Goal: Task Accomplishment & Management: Manage account settings

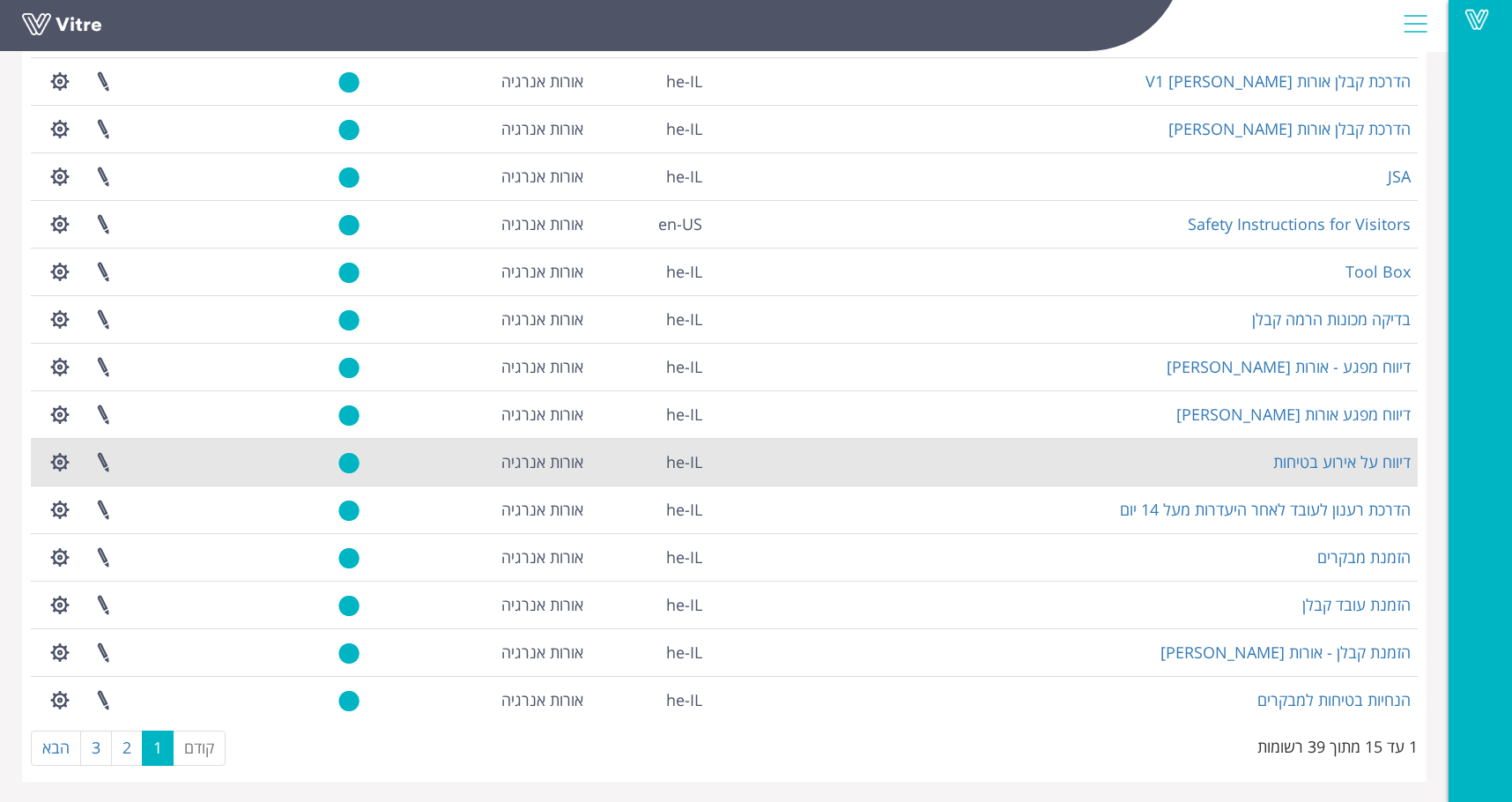
scroll to position [213, 0]
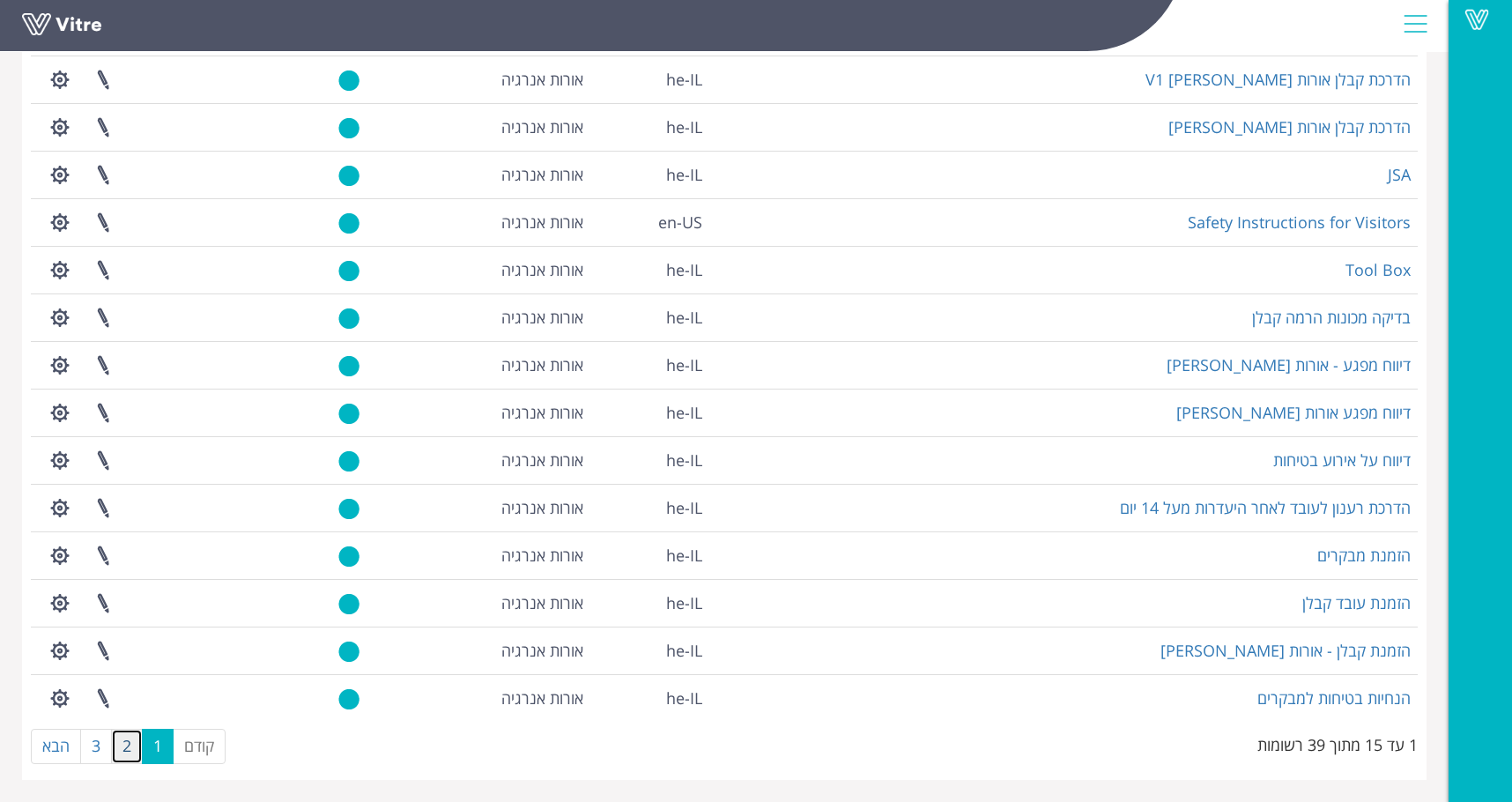
click at [124, 738] on link "2" at bounding box center [127, 746] width 32 height 35
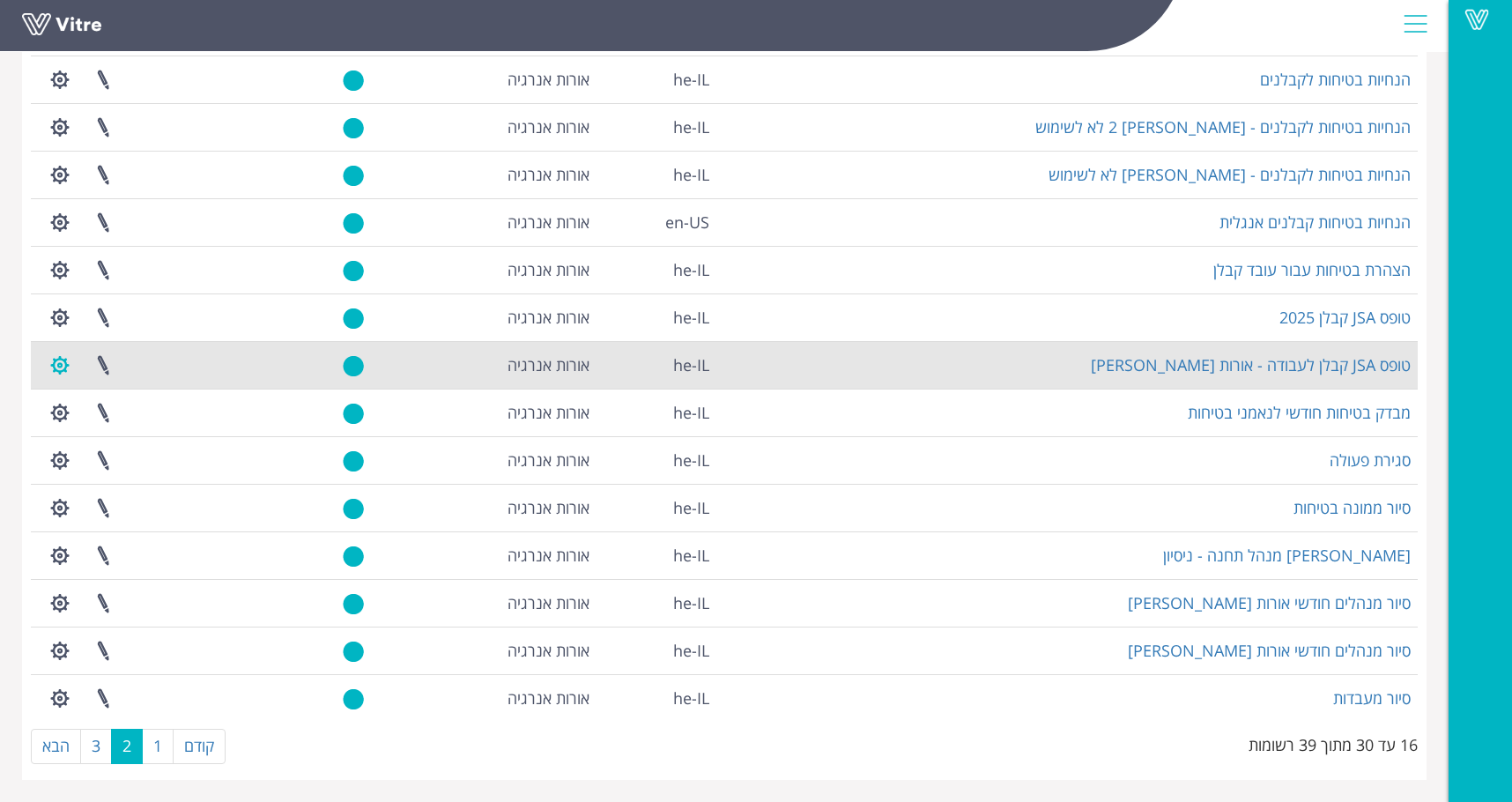
click at [59, 359] on button "button" at bounding box center [60, 365] width 45 height 46
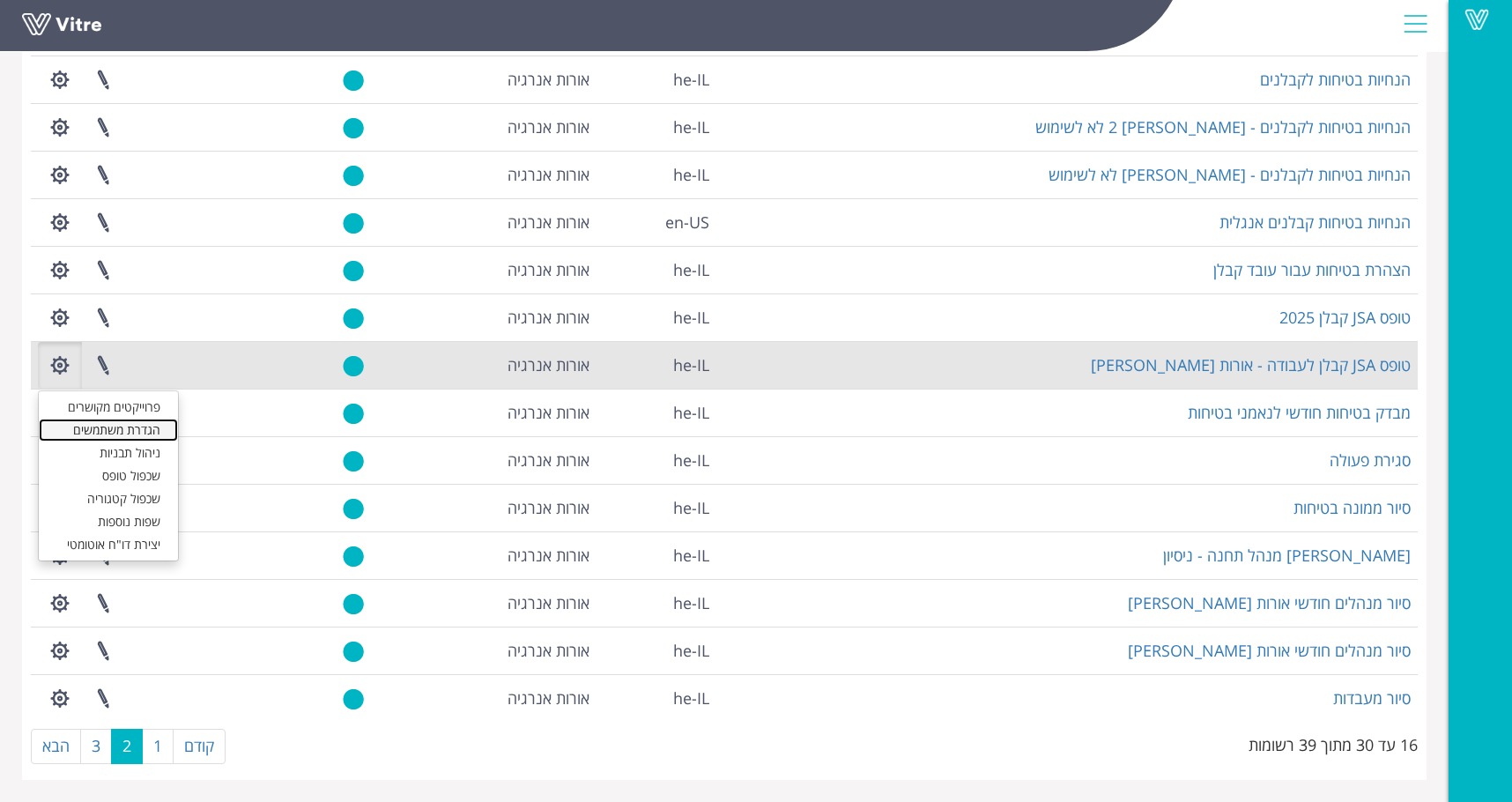
click at [102, 426] on link "הגדרת משתמשים" at bounding box center [108, 430] width 139 height 23
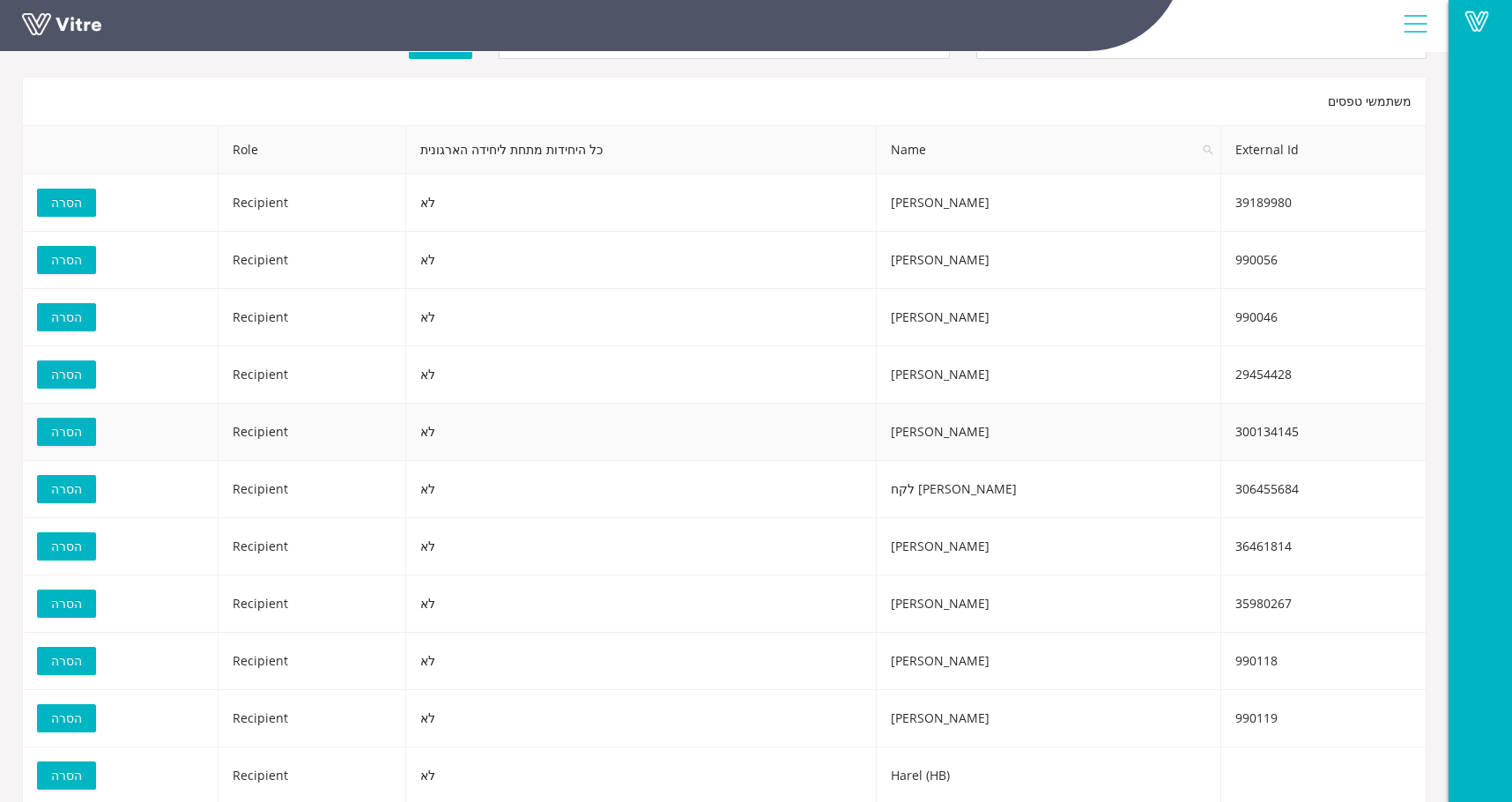
scroll to position [137, 0]
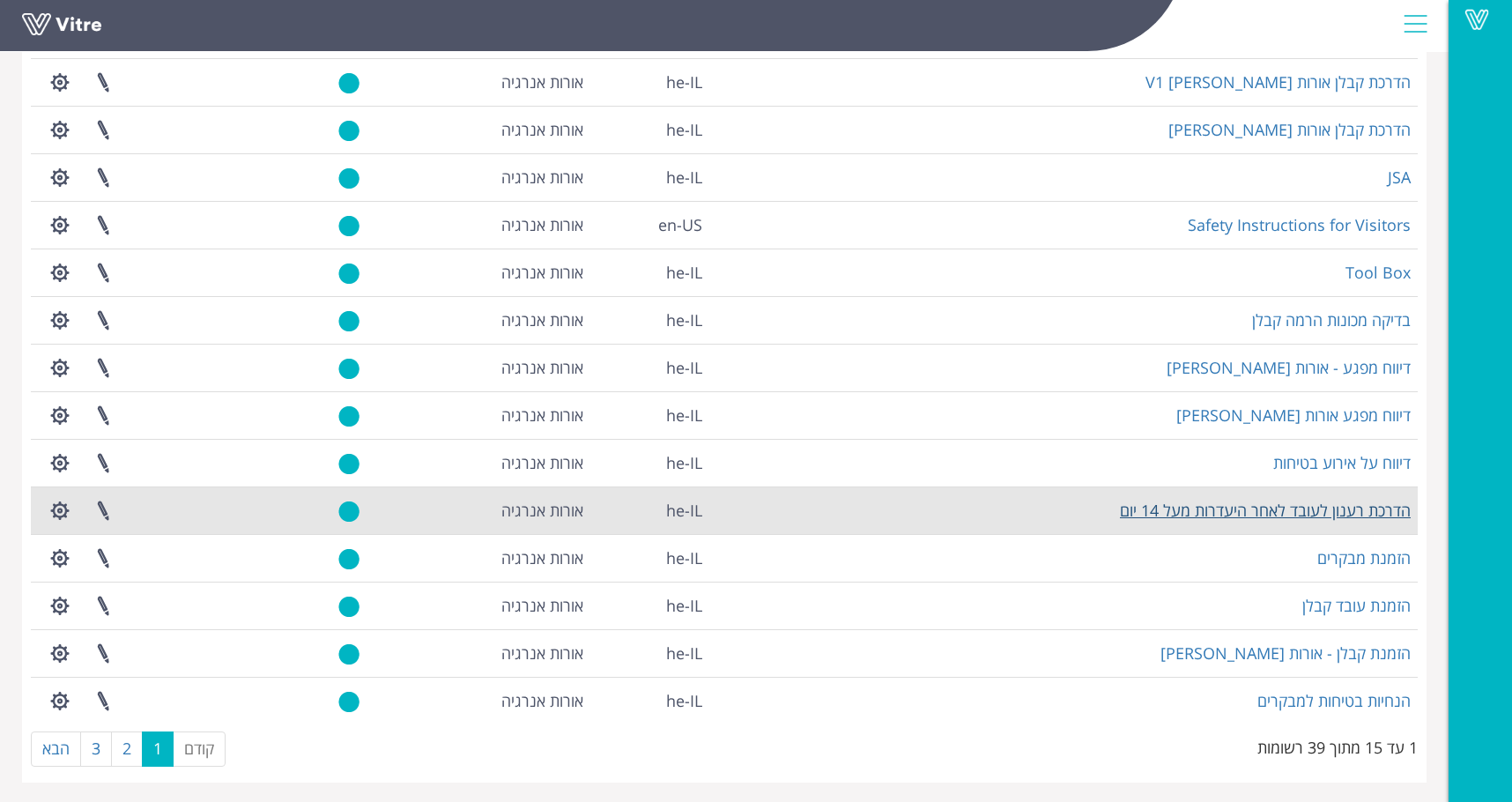
scroll to position [213, 0]
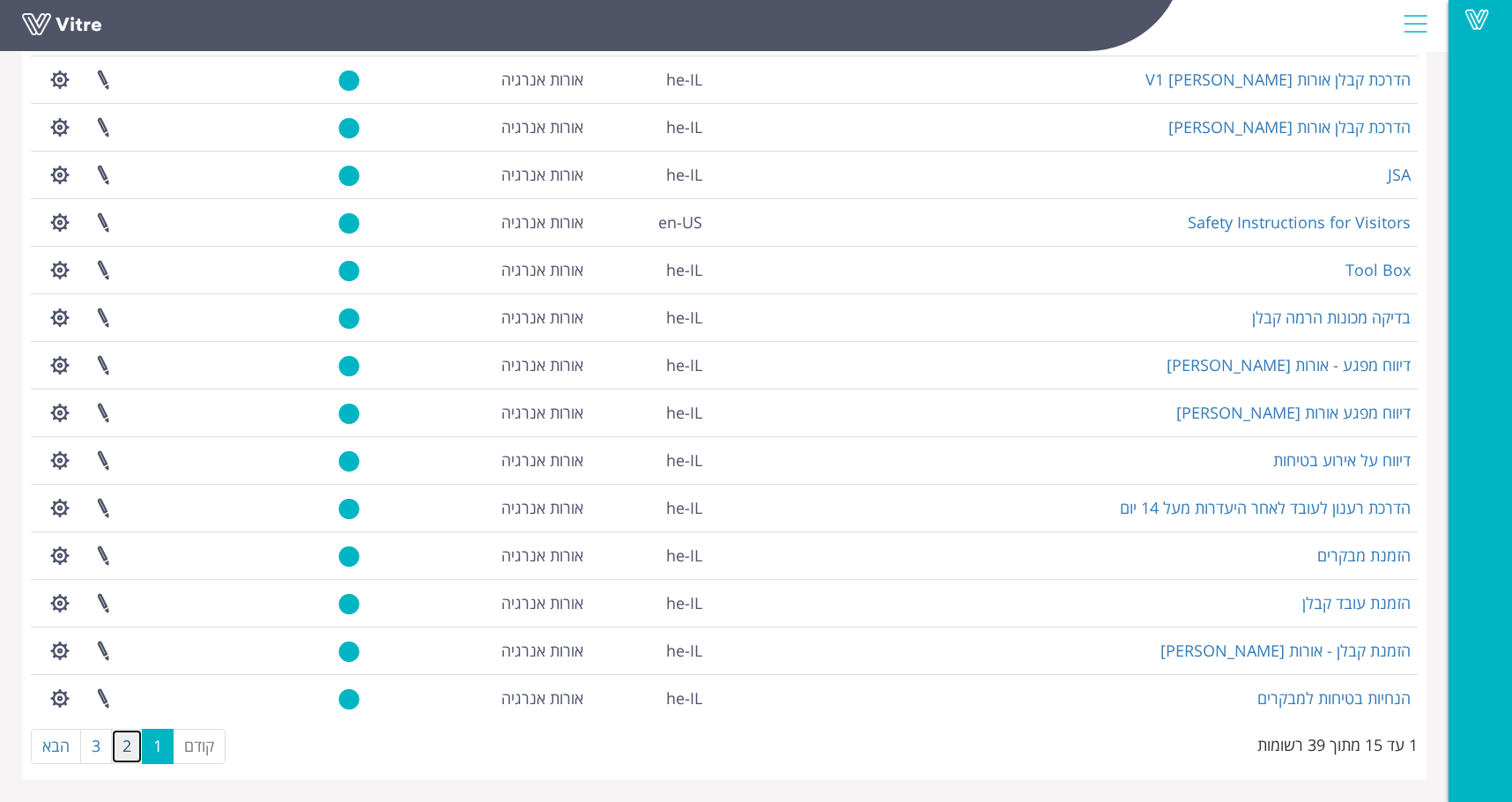
click at [129, 743] on link "2" at bounding box center [127, 746] width 32 height 35
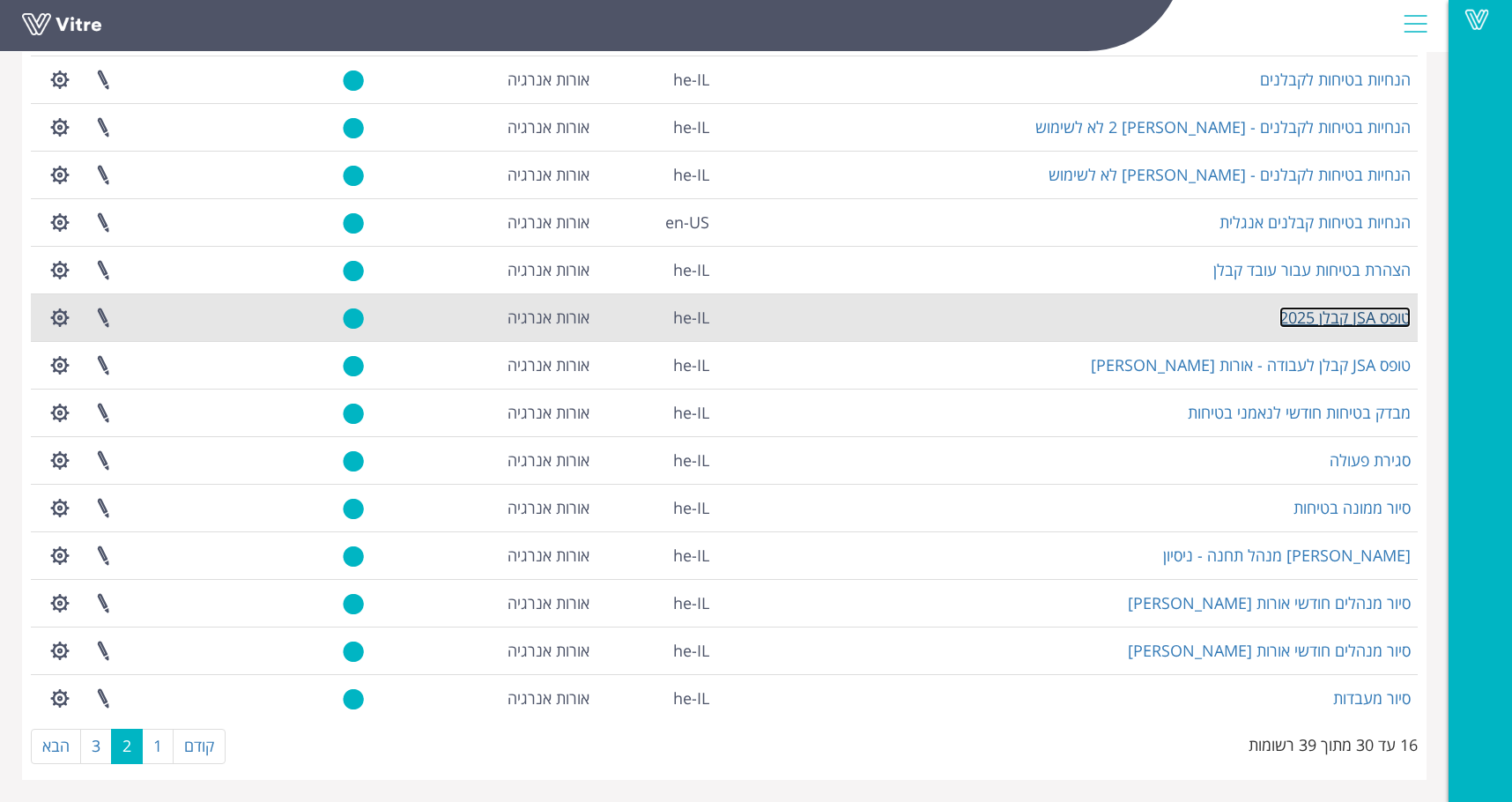
click at [1367, 311] on link "טופס JSA קבלן 2025" at bounding box center [1346, 317] width 132 height 21
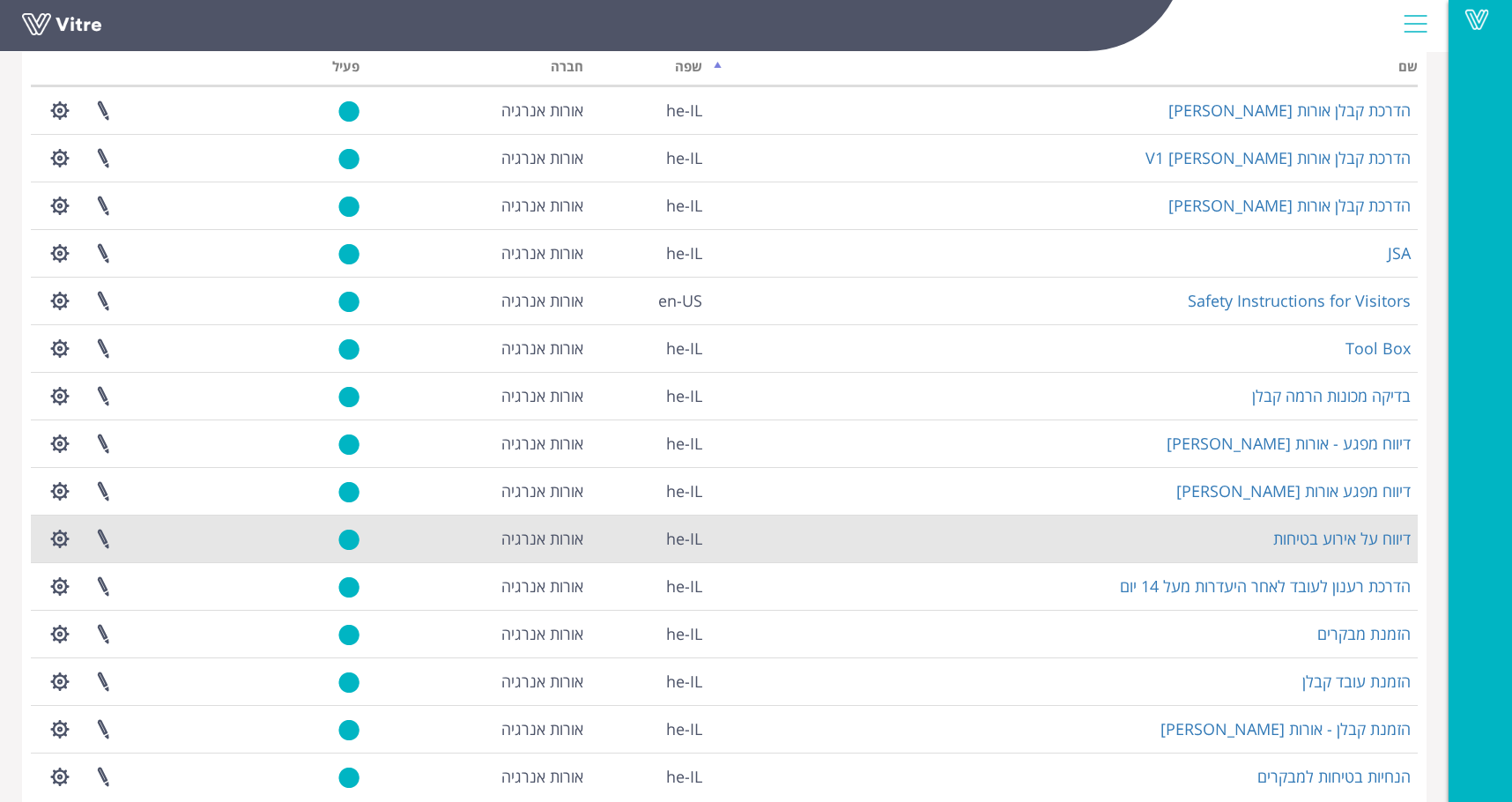
scroll to position [213, 0]
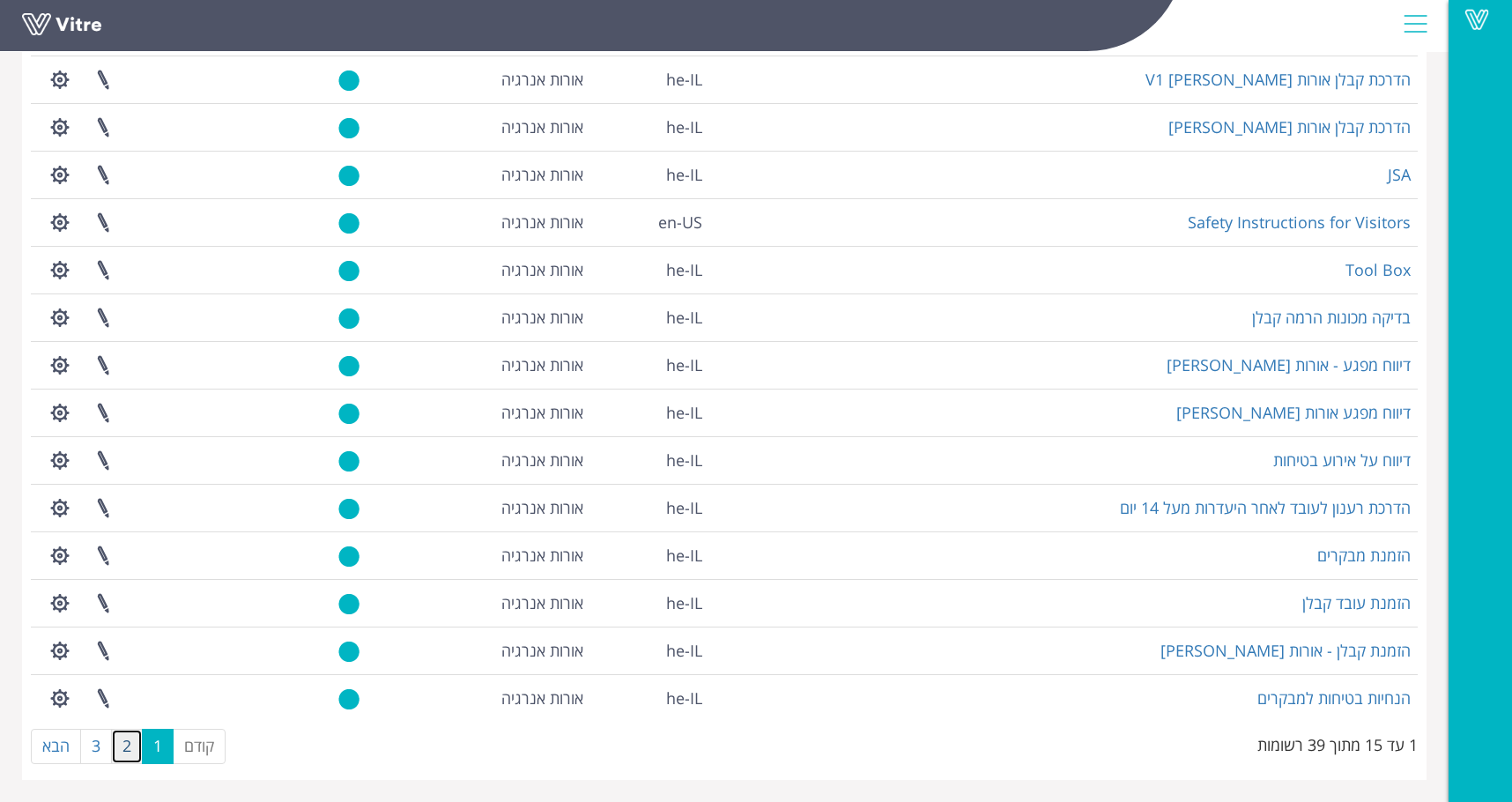
click at [126, 744] on link "2" at bounding box center [127, 746] width 32 height 35
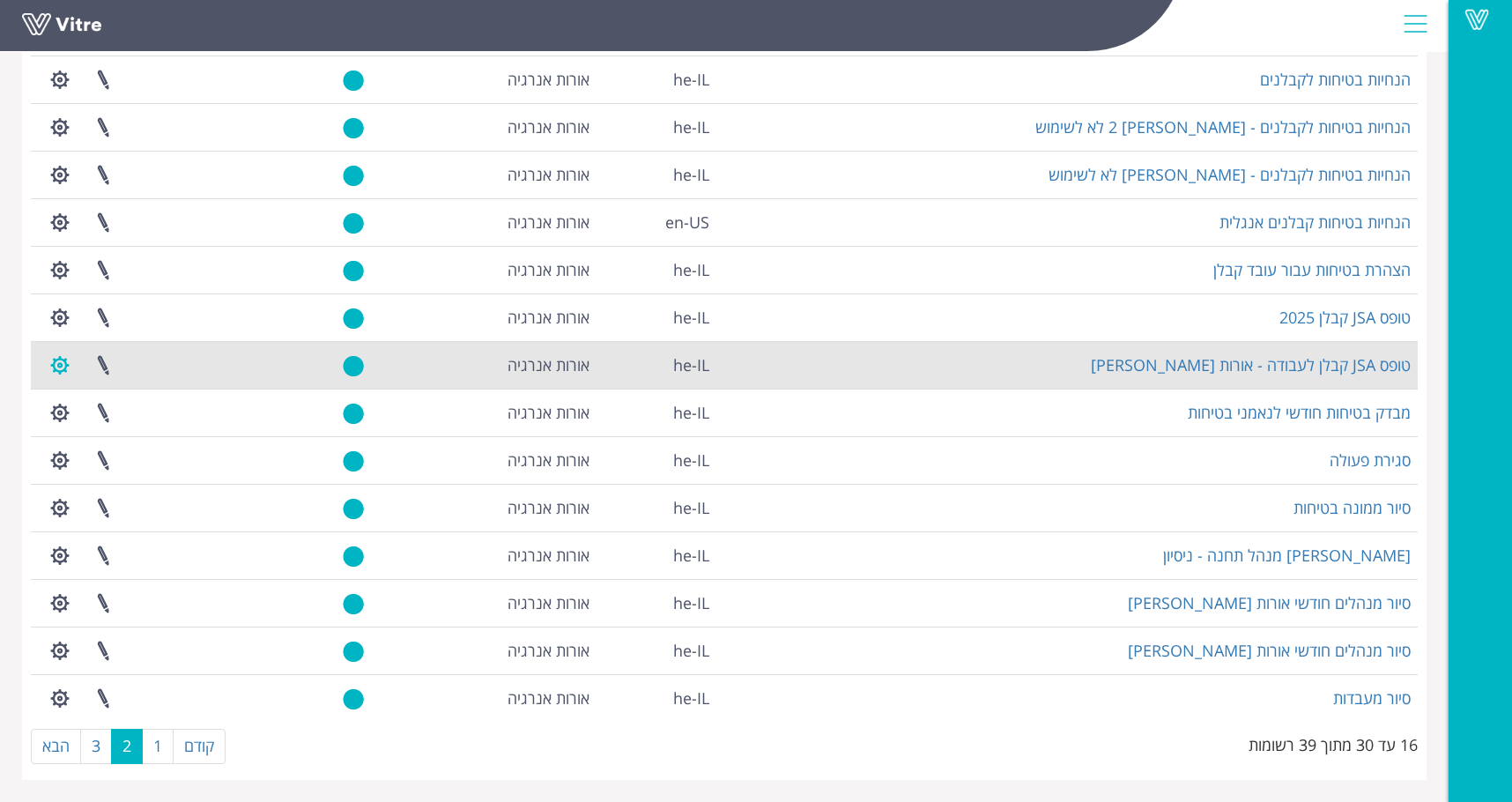
click at [63, 362] on button "button" at bounding box center [60, 365] width 45 height 46
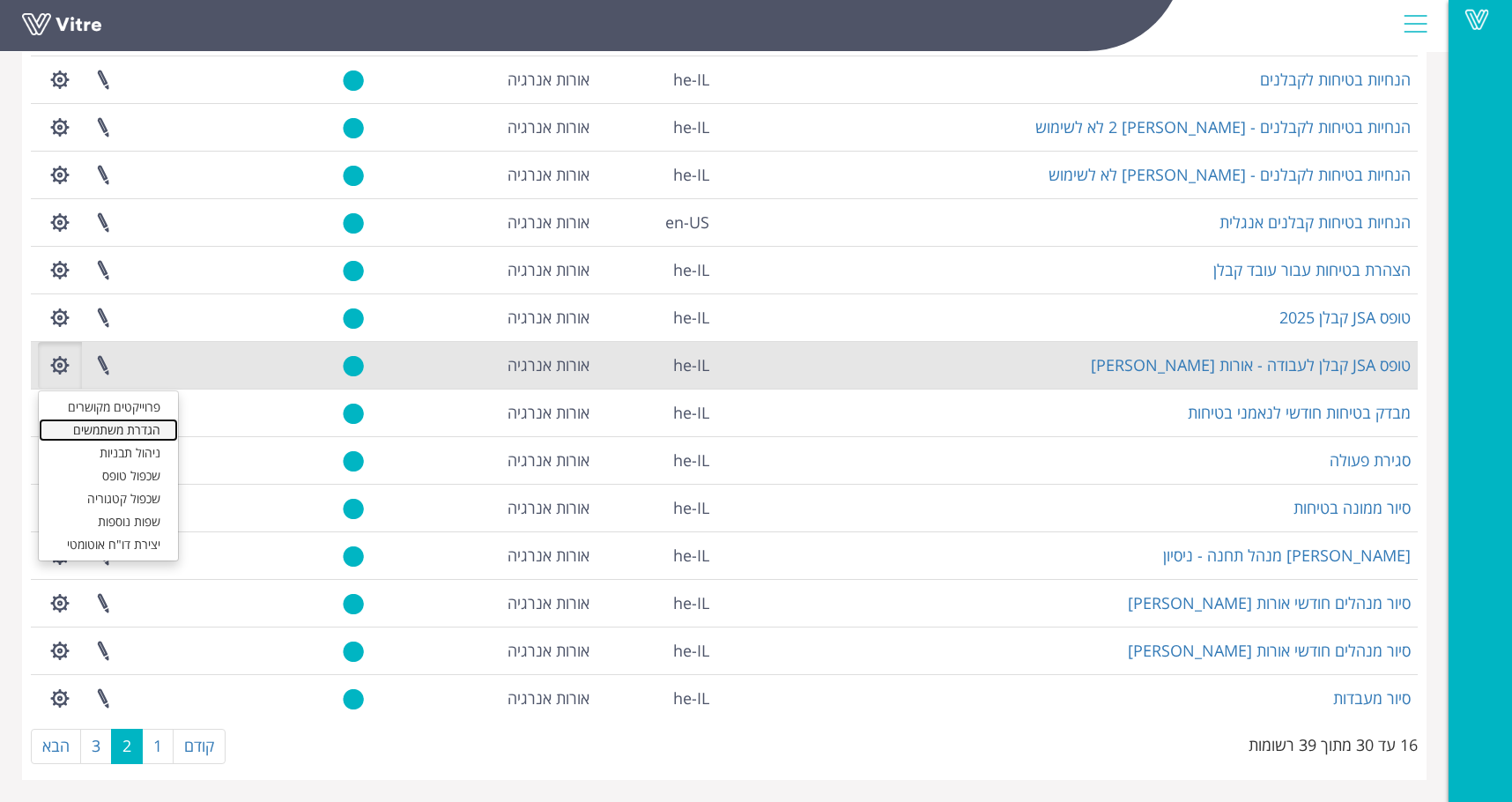
click at [85, 429] on link "הגדרת משתמשים" at bounding box center [108, 430] width 139 height 23
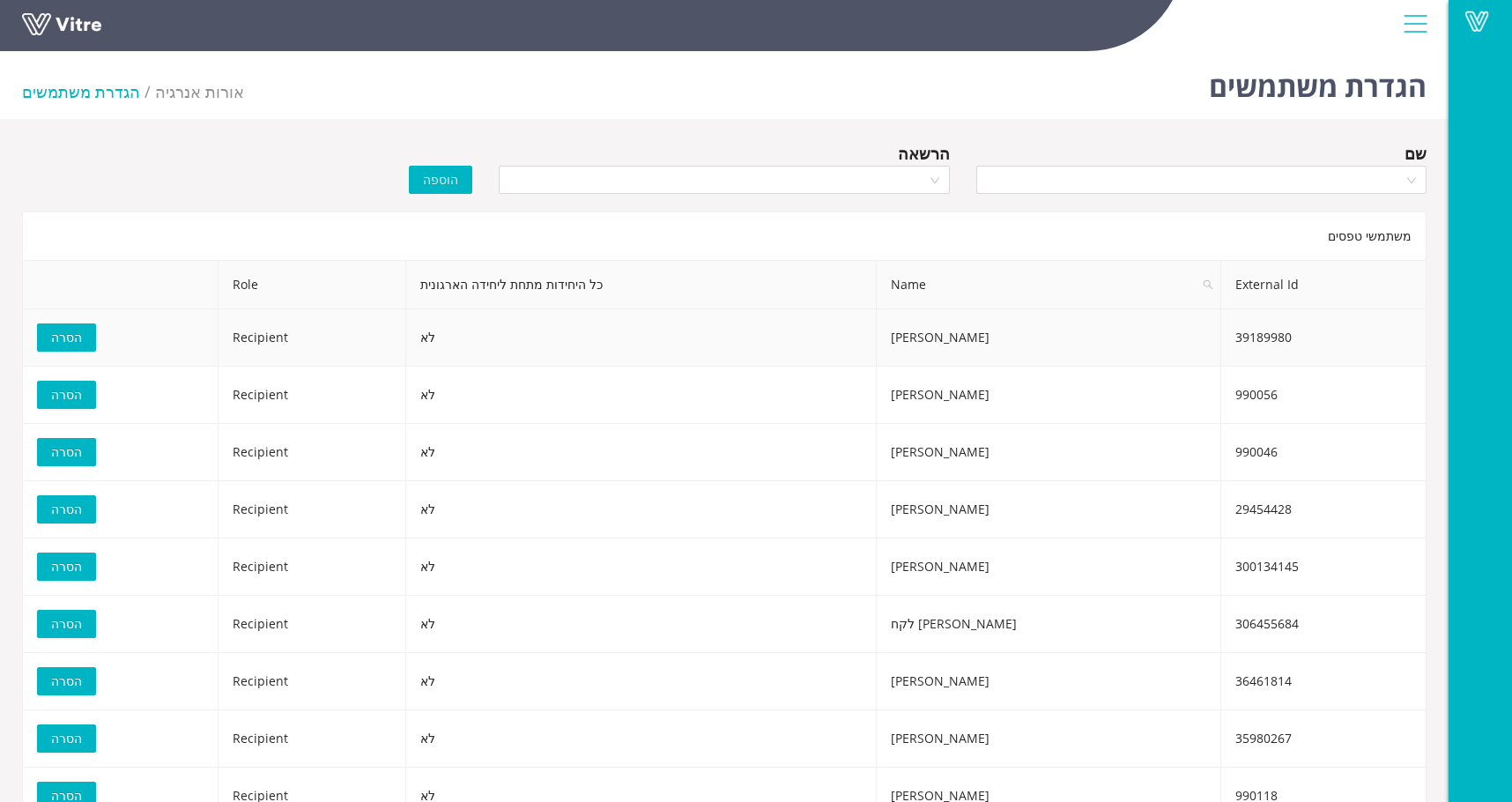
click at [70, 333] on span "הסרה" at bounding box center [67, 338] width 31 height 19
click at [69, 448] on span "הסרה" at bounding box center [67, 452] width 31 height 19
click at [76, 448] on span "הסרה" at bounding box center [67, 452] width 31 height 19
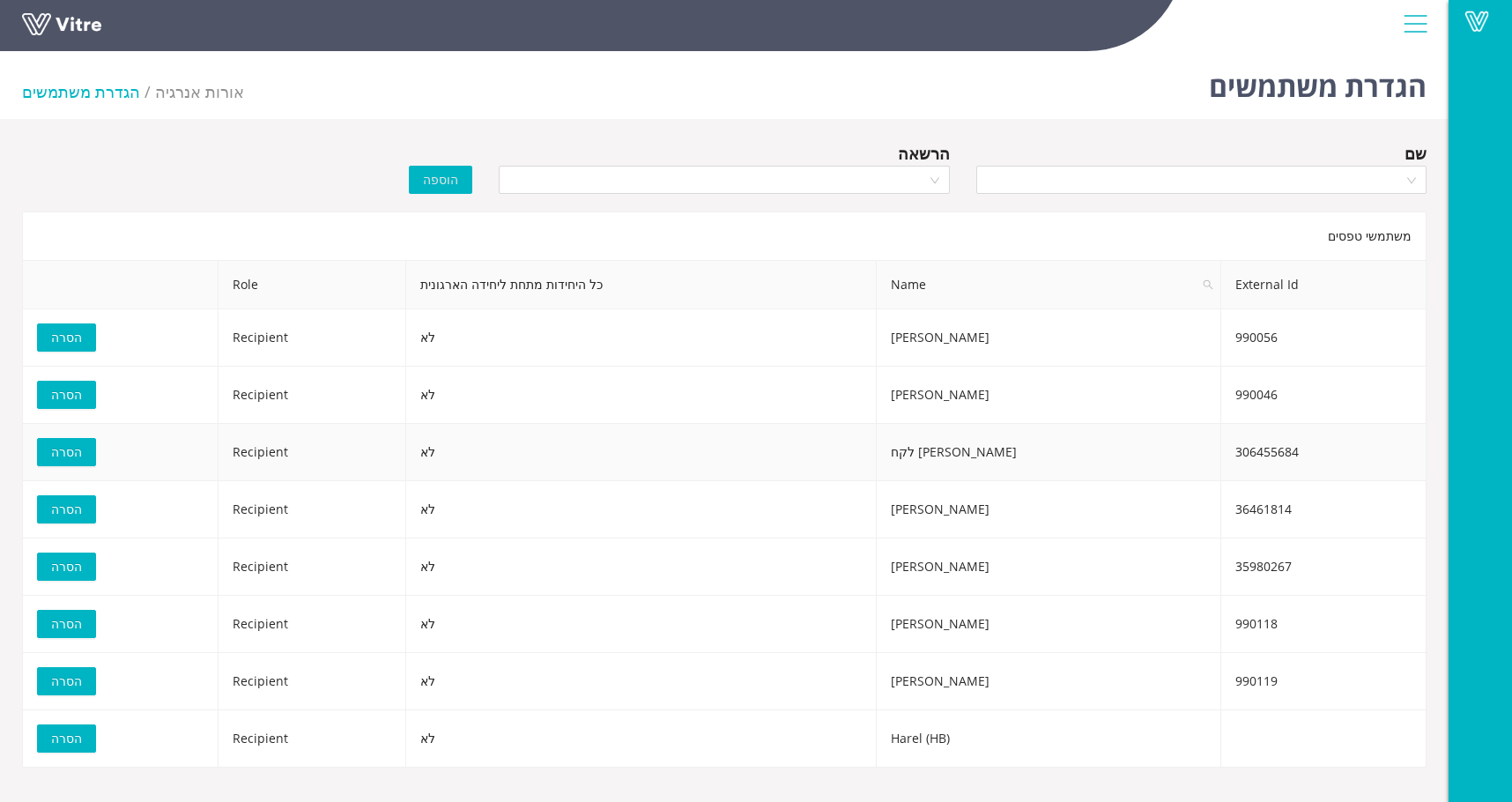
click at [73, 450] on span "הסרה" at bounding box center [67, 452] width 31 height 19
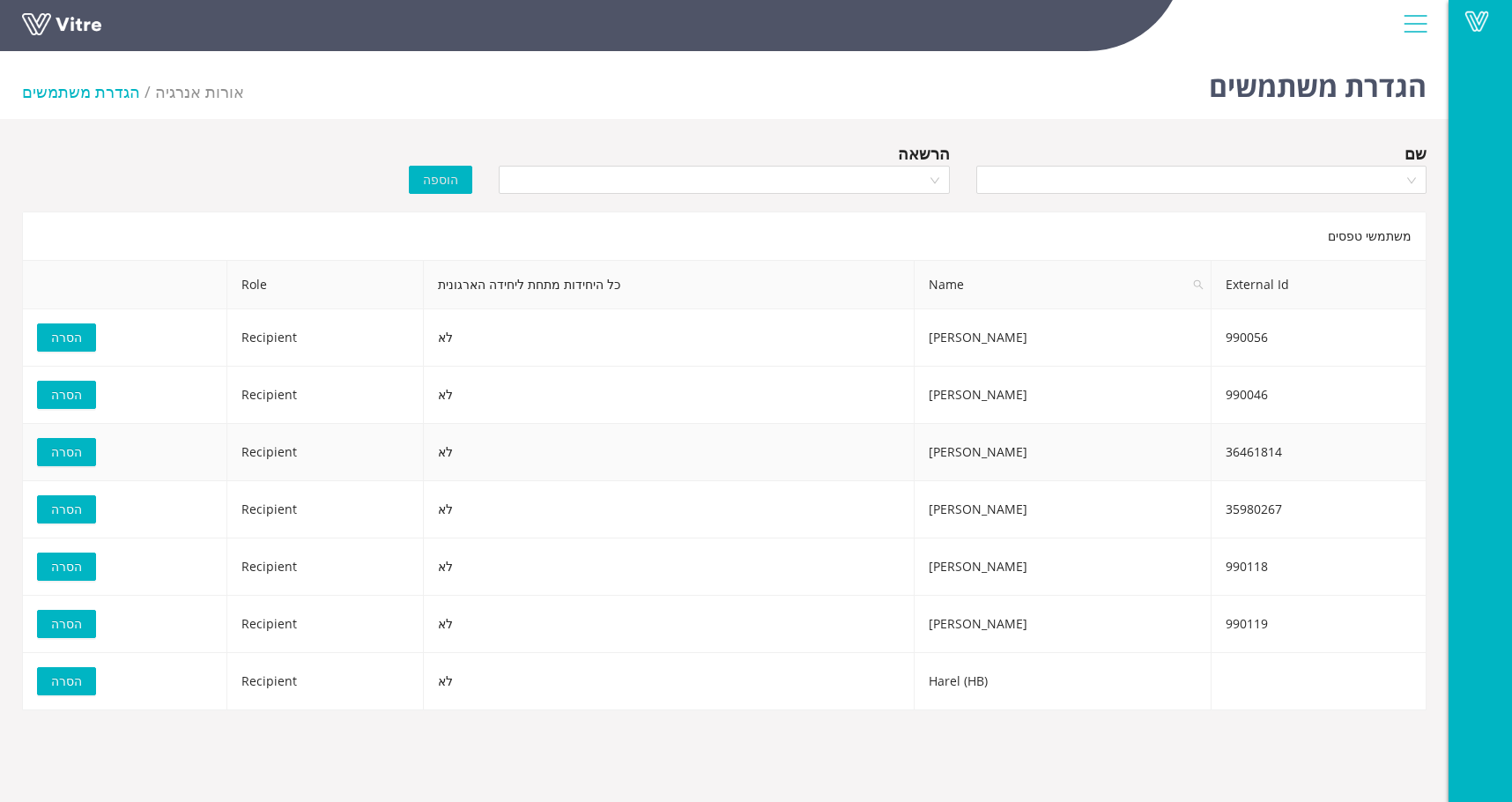
click at [69, 445] on span "הסרה" at bounding box center [67, 452] width 31 height 19
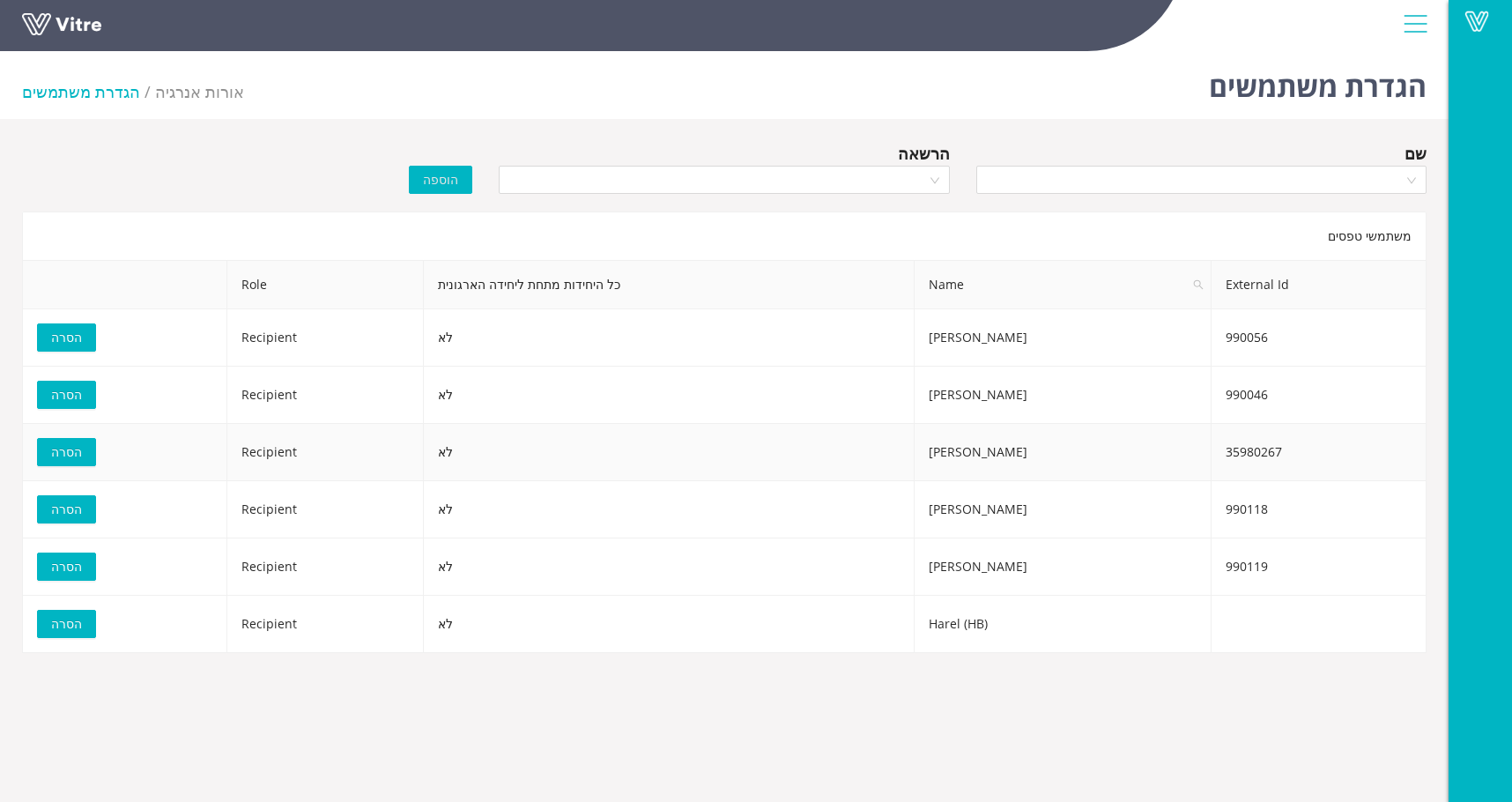
click at [62, 455] on span "הסרה" at bounding box center [67, 452] width 31 height 19
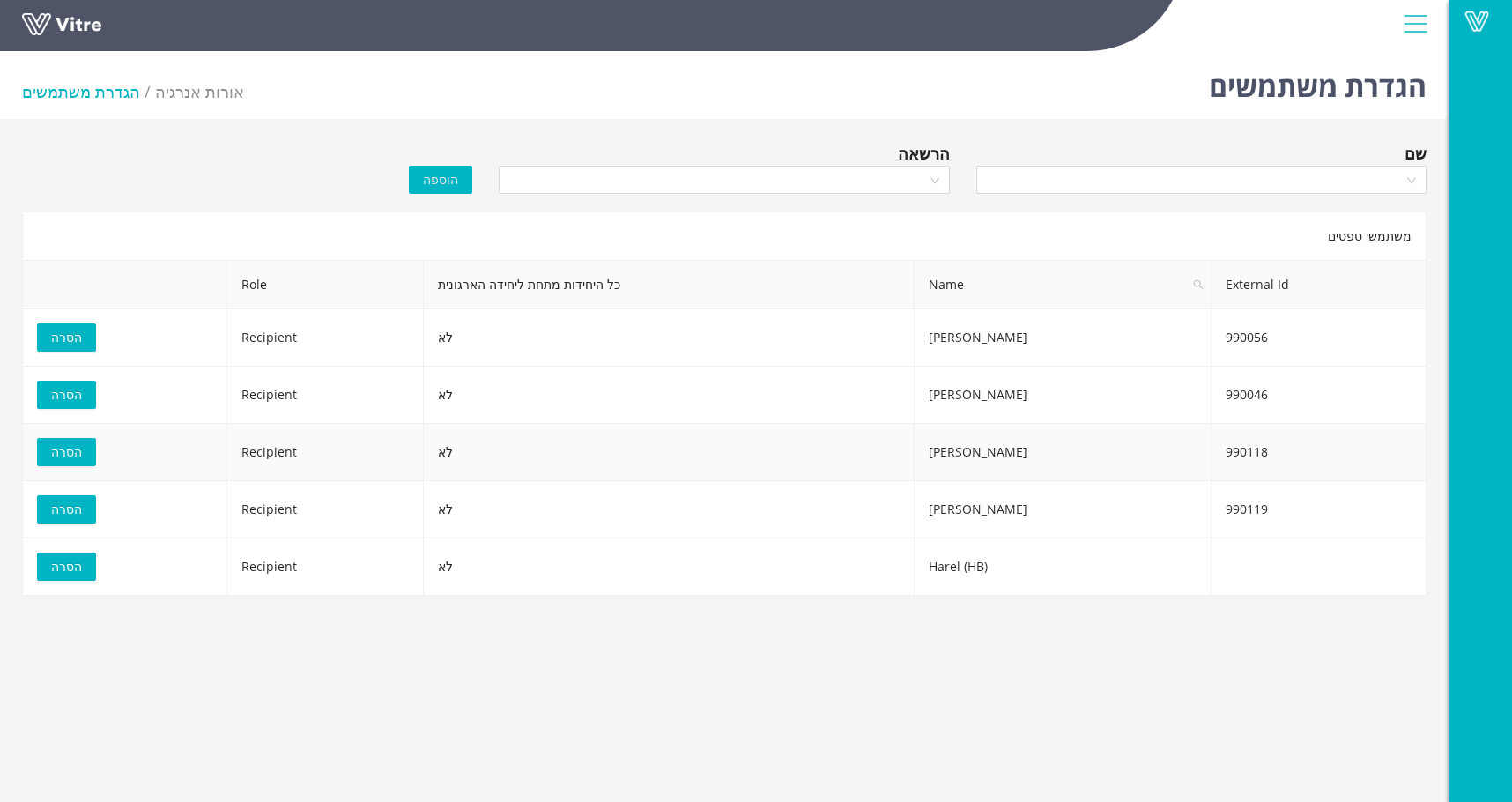
click at [61, 449] on span "הסרה" at bounding box center [67, 452] width 31 height 19
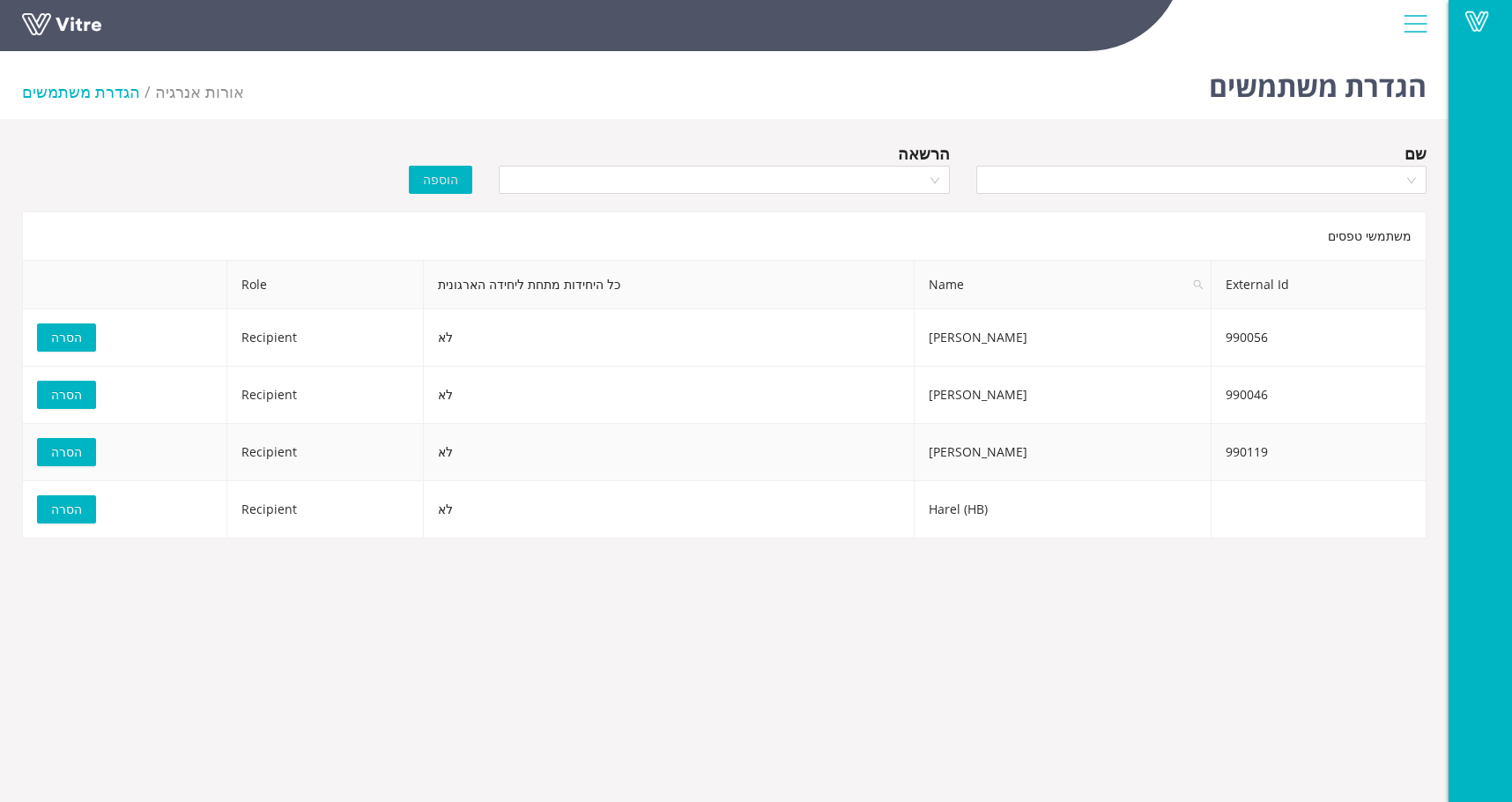
click at [65, 450] on span "הסרה" at bounding box center [67, 452] width 31 height 19
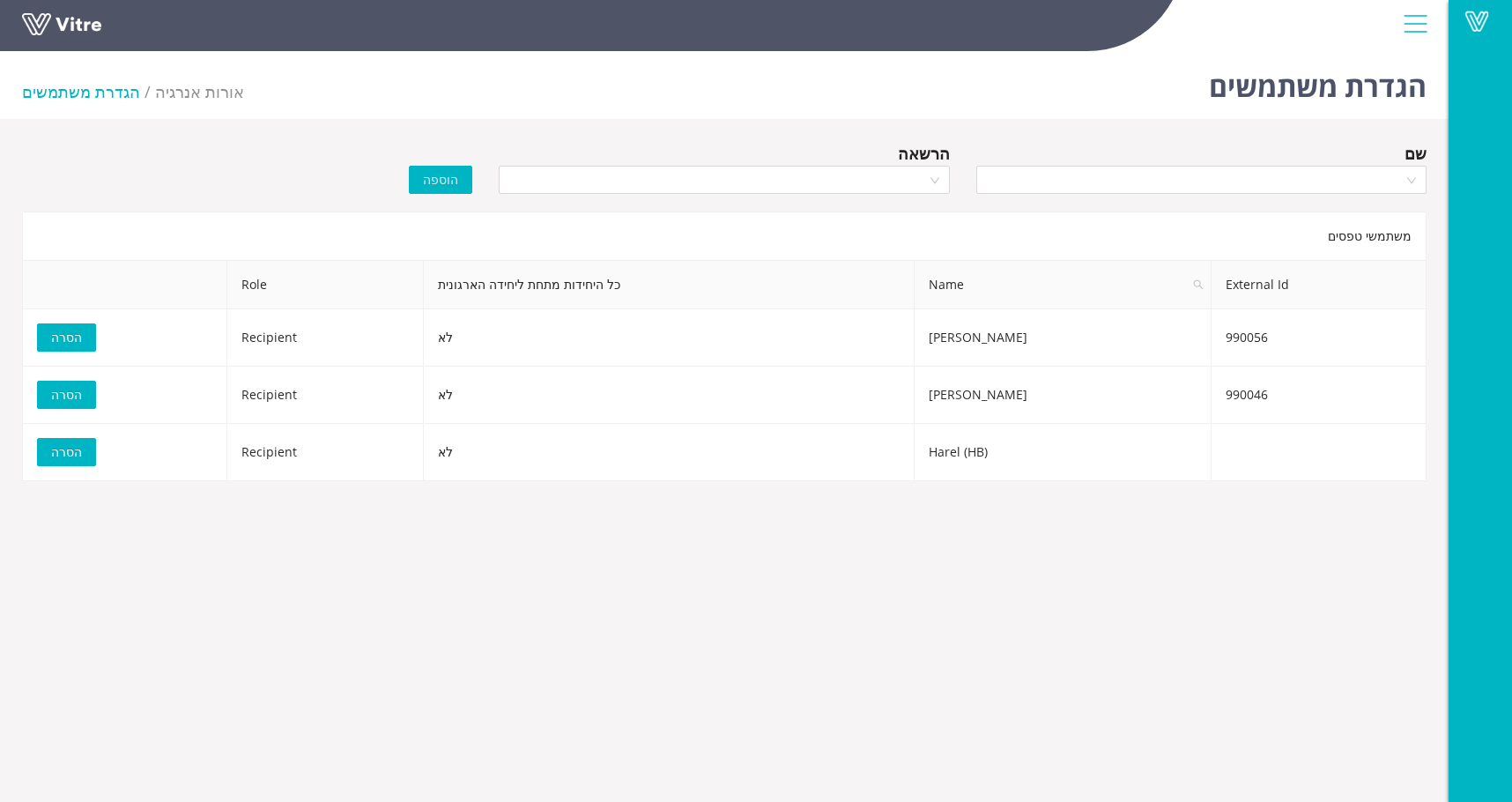
click at [340, 163] on div "הוספה" at bounding box center [367, 167] width 239 height 53
